Goal: Task Accomplishment & Management: Manage account settings

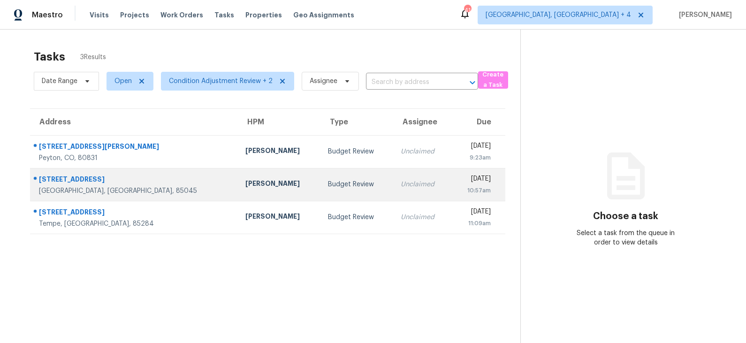
click at [328, 185] on div "Budget Review" at bounding box center [357, 184] width 58 height 9
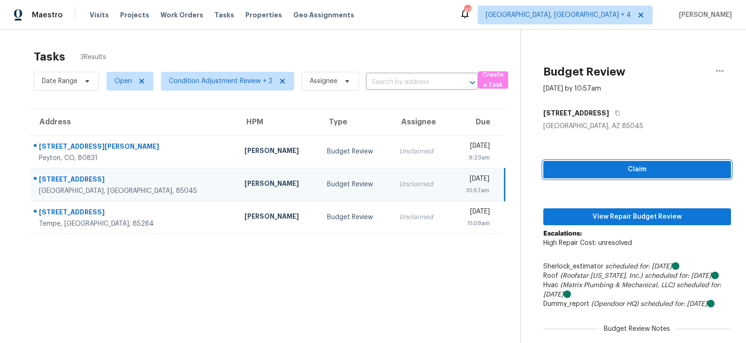
click at [634, 173] on span "Claim" at bounding box center [637, 170] width 173 height 12
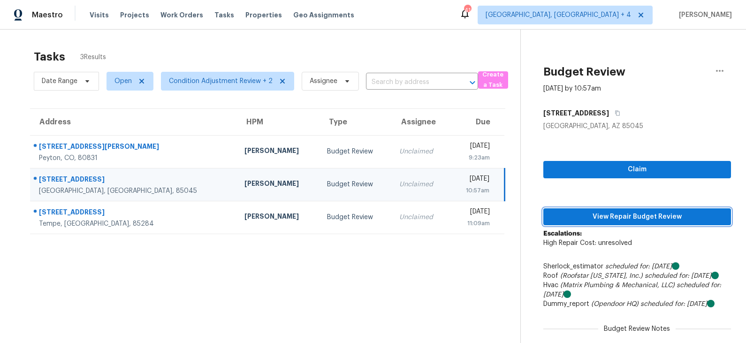
click at [616, 215] on span "View Repair Budget Review" at bounding box center [637, 217] width 173 height 12
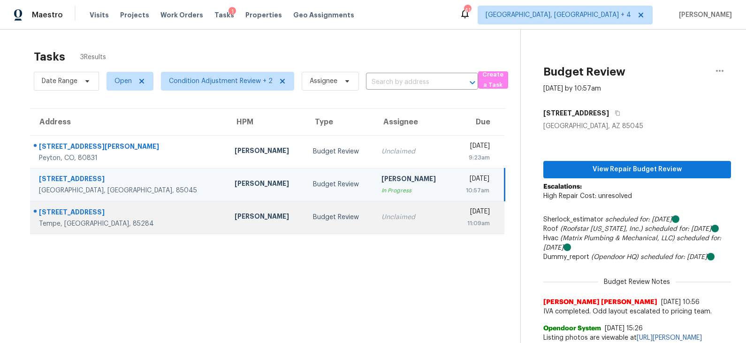
click at [313, 213] on div "Budget Review" at bounding box center [340, 217] width 54 height 9
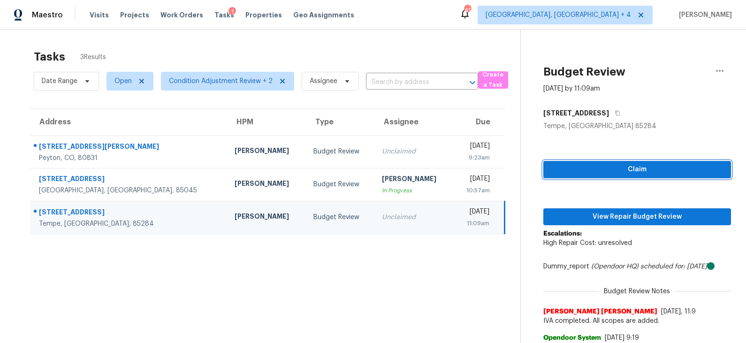
click at [621, 168] on span "Claim" at bounding box center [637, 170] width 173 height 12
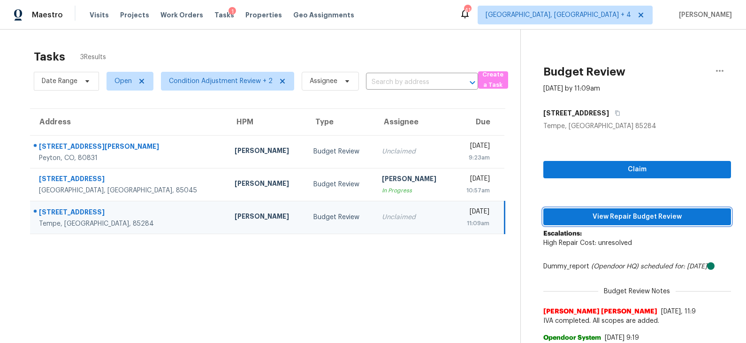
click at [615, 218] on span "View Repair Budget Review" at bounding box center [637, 217] width 173 height 12
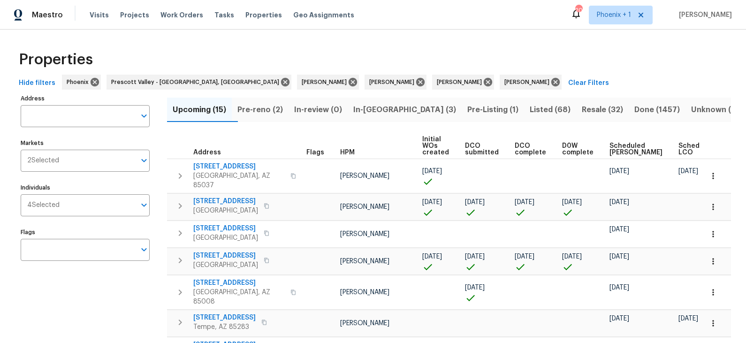
click at [272, 107] on span "Pre-reno (2)" at bounding box center [260, 109] width 46 height 13
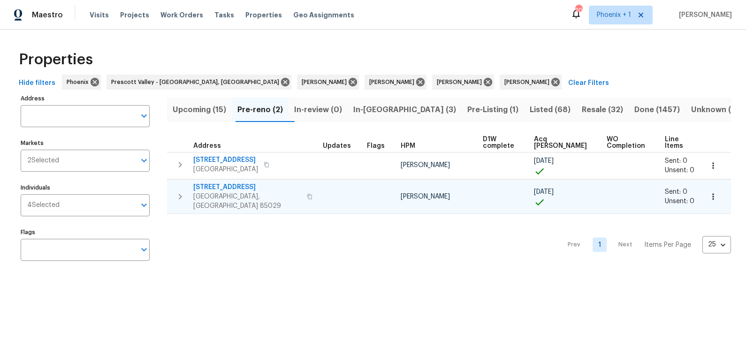
click at [229, 183] on span "3429 W Dahlia Dr" at bounding box center [247, 187] width 108 height 9
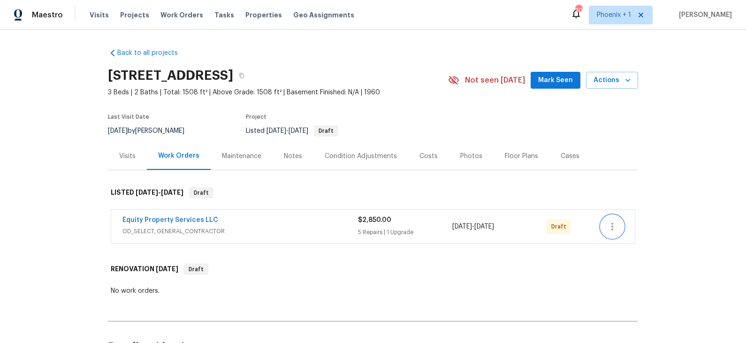
click at [616, 228] on icon "button" at bounding box center [612, 226] width 11 height 11
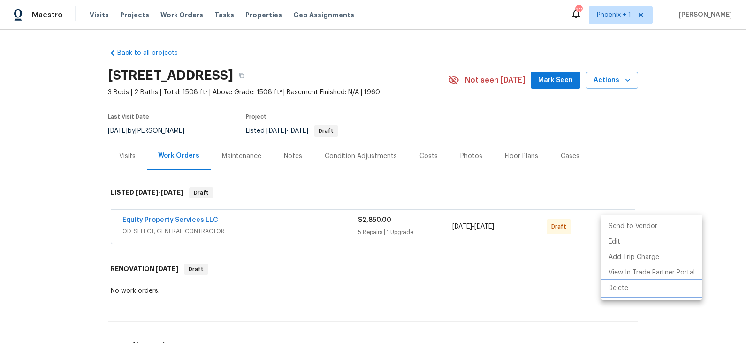
click at [619, 285] on li "Delete" at bounding box center [651, 288] width 101 height 15
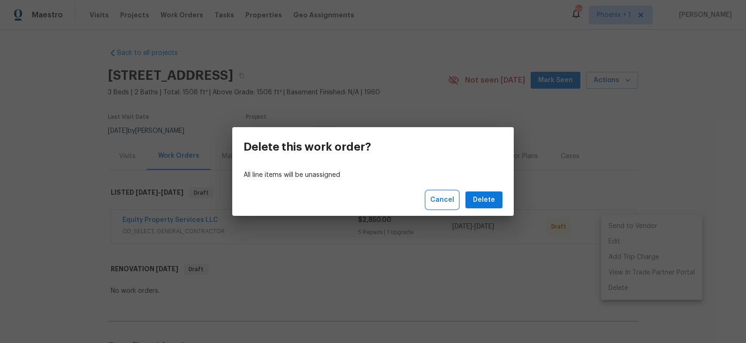
click at [446, 201] on span "Cancel" at bounding box center [442, 200] width 24 height 12
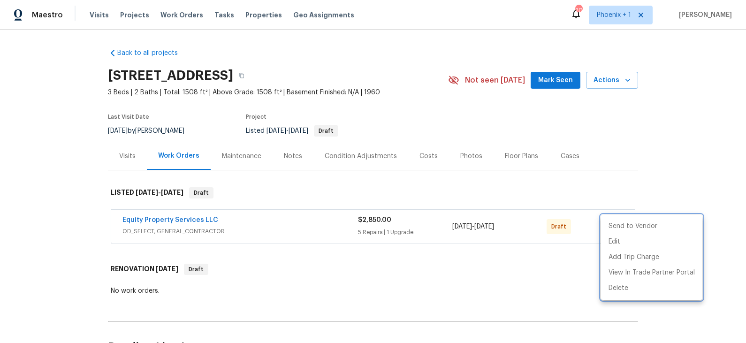
click at [308, 241] on div at bounding box center [373, 171] width 746 height 343
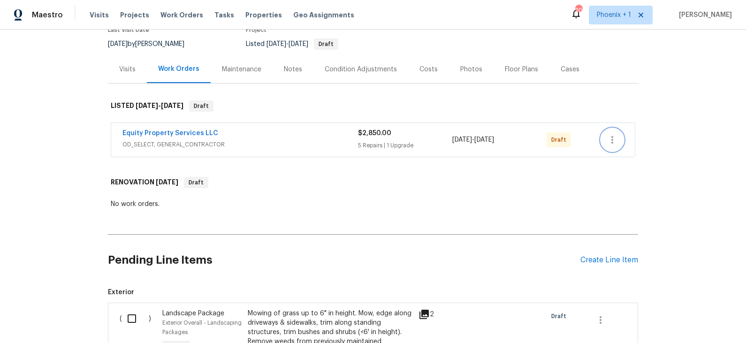
scroll to position [96, 0]
